Goal: Complete application form

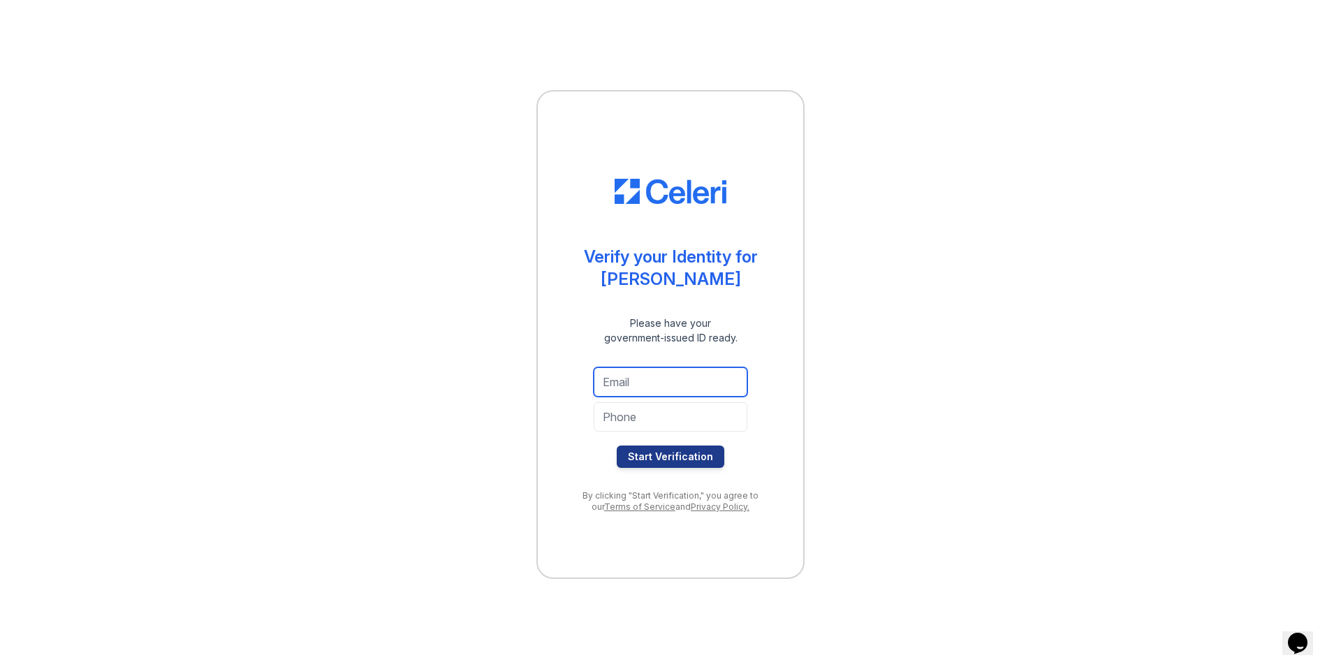
click at [653, 384] on input "email" at bounding box center [671, 381] width 154 height 29
type input "[PERSON_NAME][EMAIL_ADDRESS][DOMAIN_NAME]"
click at [670, 423] on input "tel" at bounding box center [671, 416] width 154 height 29
type input "8573769508"
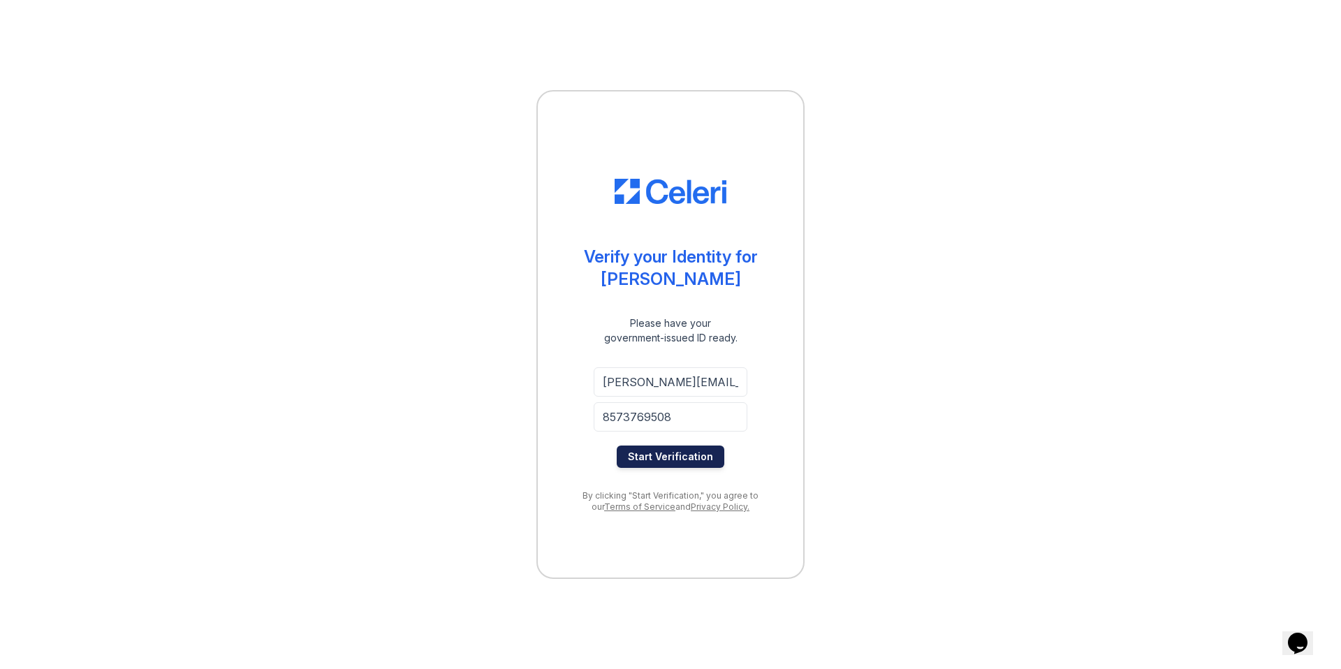
click at [680, 457] on button "Start Verification" at bounding box center [671, 457] width 108 height 22
